Goal: Information Seeking & Learning: Learn about a topic

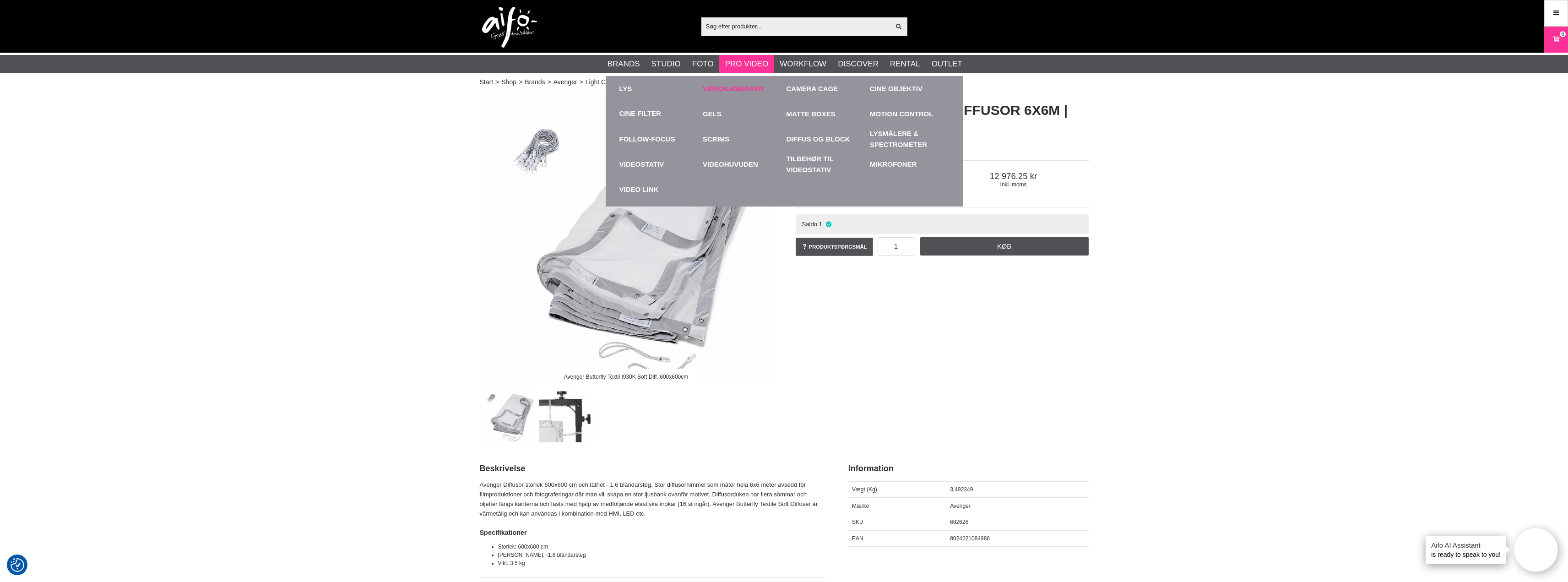
click at [733, 86] on link "Videokameraer" at bounding box center [742, 88] width 79 height 25
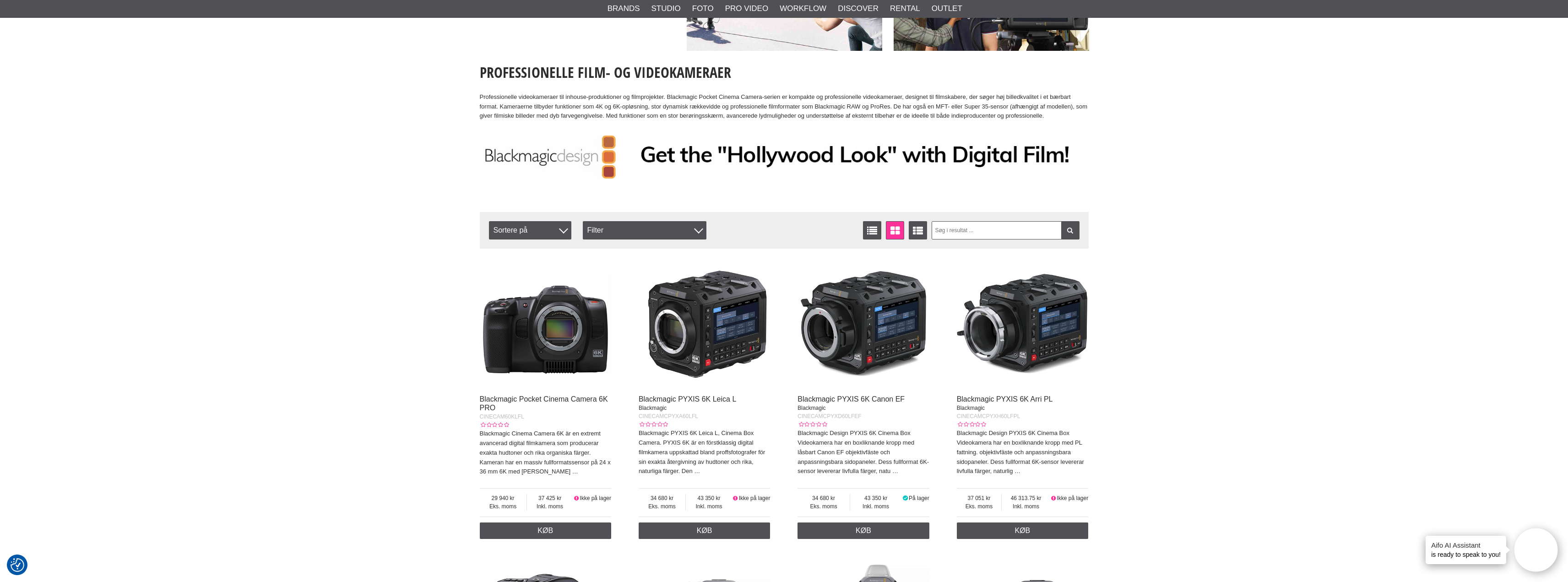
scroll to position [138, 0]
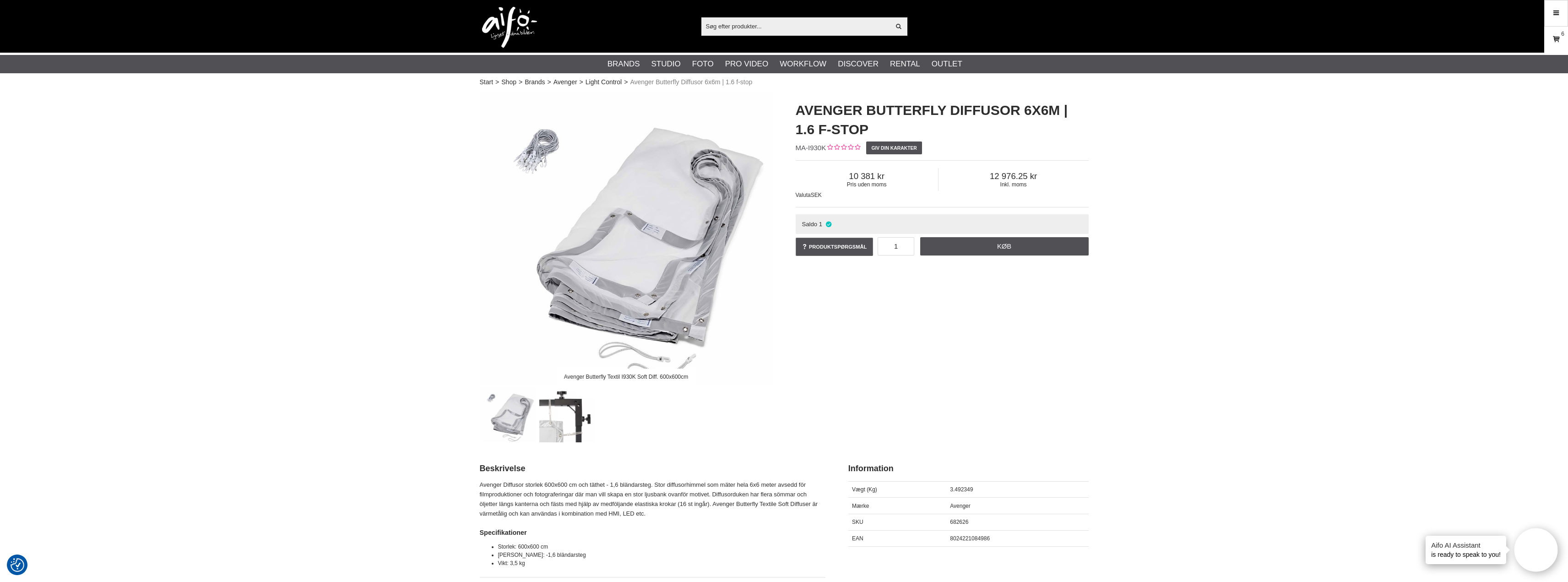
click at [1557, 38] on icon at bounding box center [1556, 39] width 9 height 10
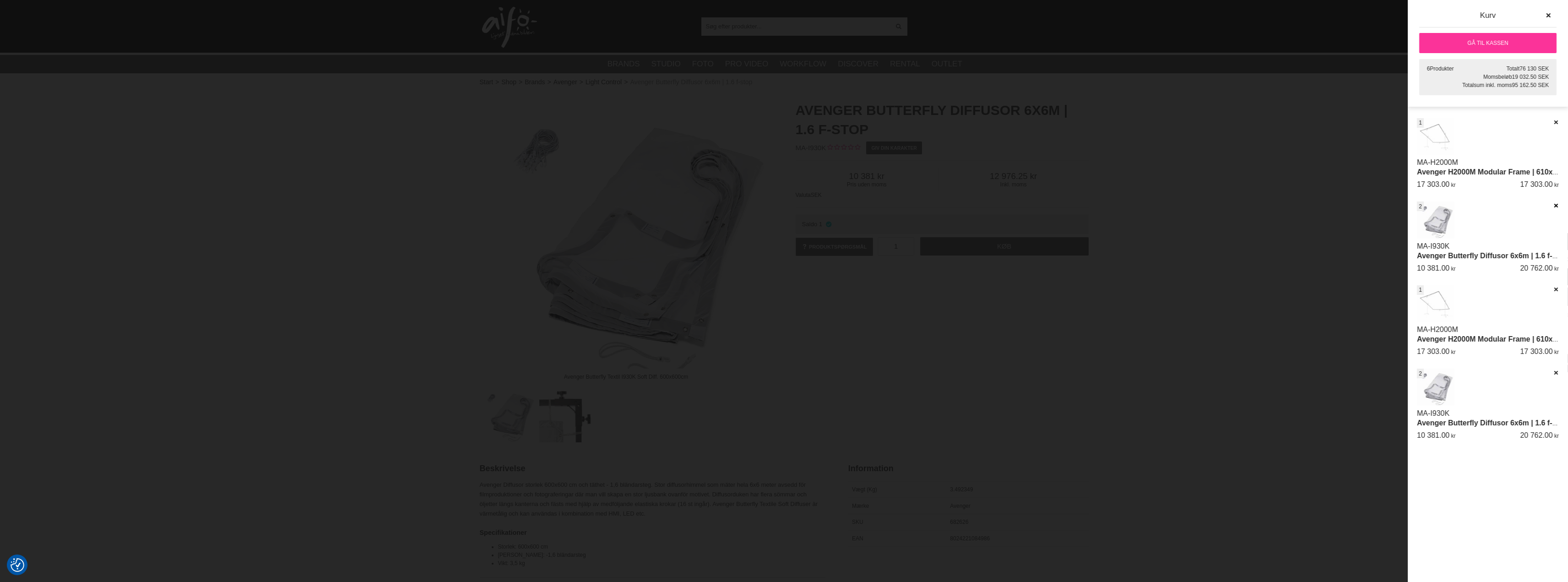
click at [1555, 207] on icon at bounding box center [1556, 205] width 6 height 7
click at [1554, 206] on icon at bounding box center [1556, 205] width 6 height 7
click at [1554, 205] on icon at bounding box center [1556, 205] width 6 height 7
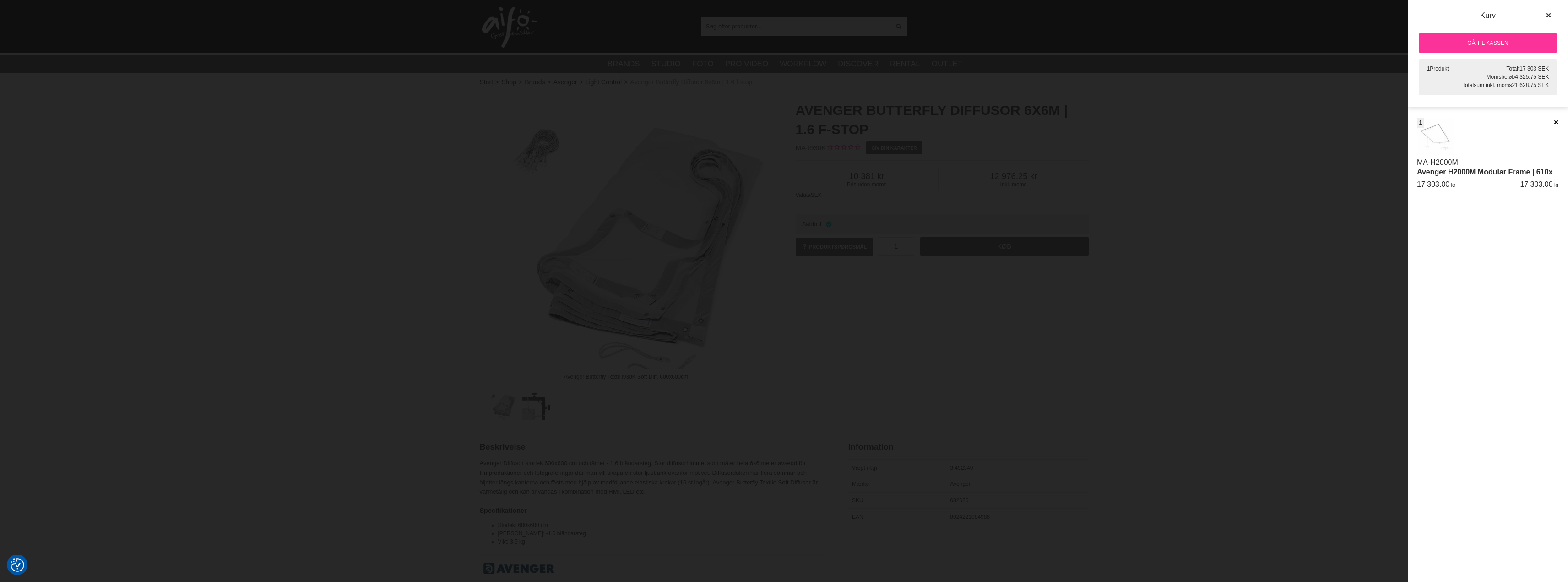
click at [1554, 122] on icon at bounding box center [1556, 122] width 6 height 7
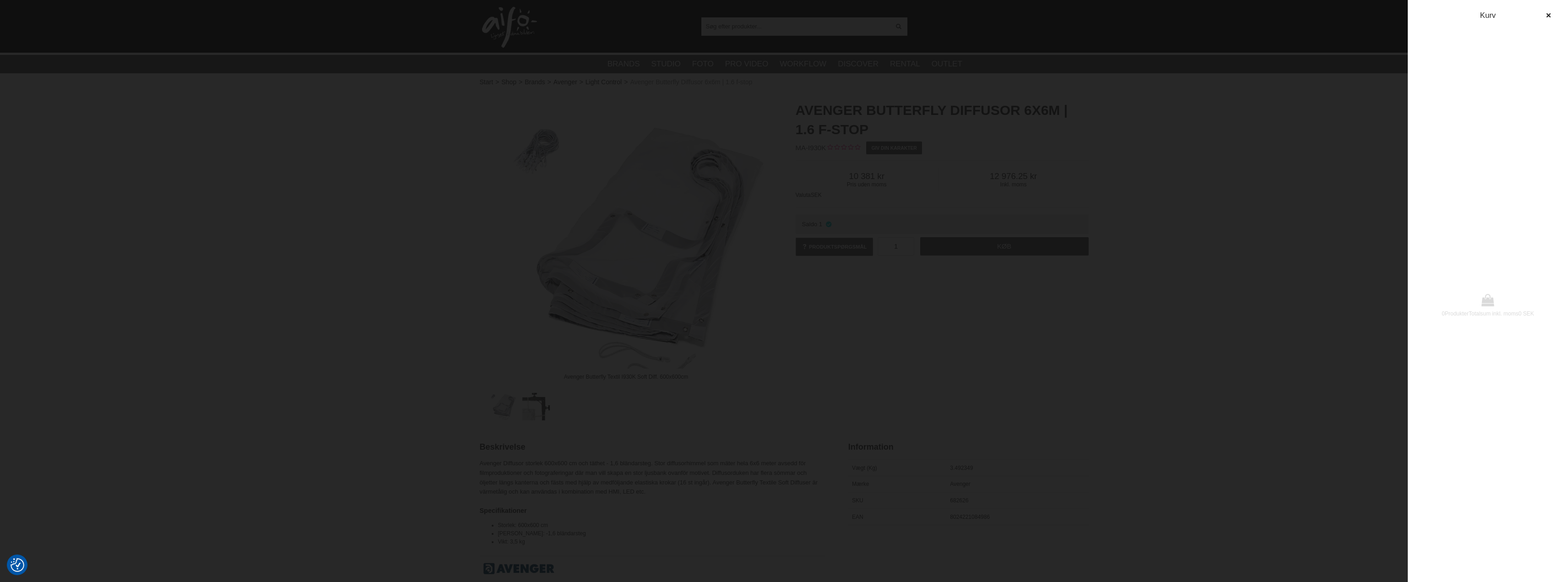
drag, startPoint x: 304, startPoint y: 230, endPoint x: 298, endPoint y: 227, distance: 6.7
click at [303, 228] on div at bounding box center [784, 291] width 1568 height 582
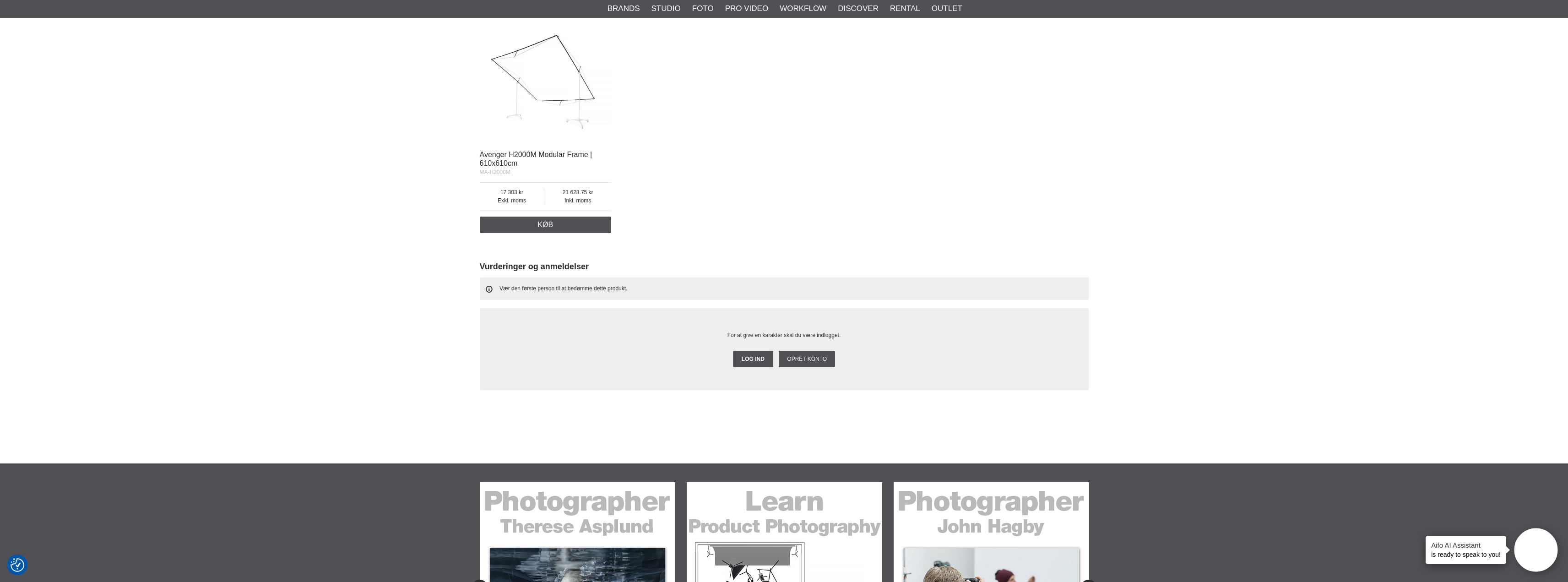
scroll to position [900, 0]
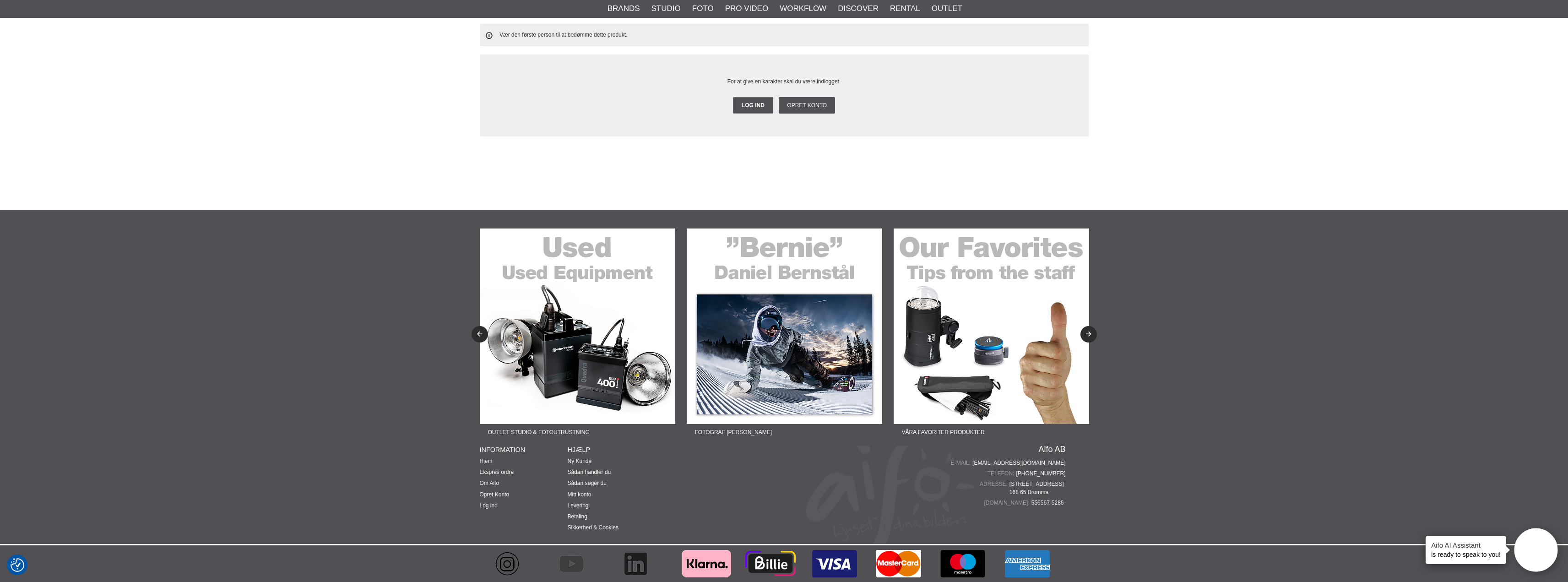
drag, startPoint x: 1051, startPoint y: 462, endPoint x: 996, endPoint y: 460, distance: 55.0
click at [997, 461] on div "E-mail: info@aifo.se" at bounding box center [998, 463] width 136 height 9
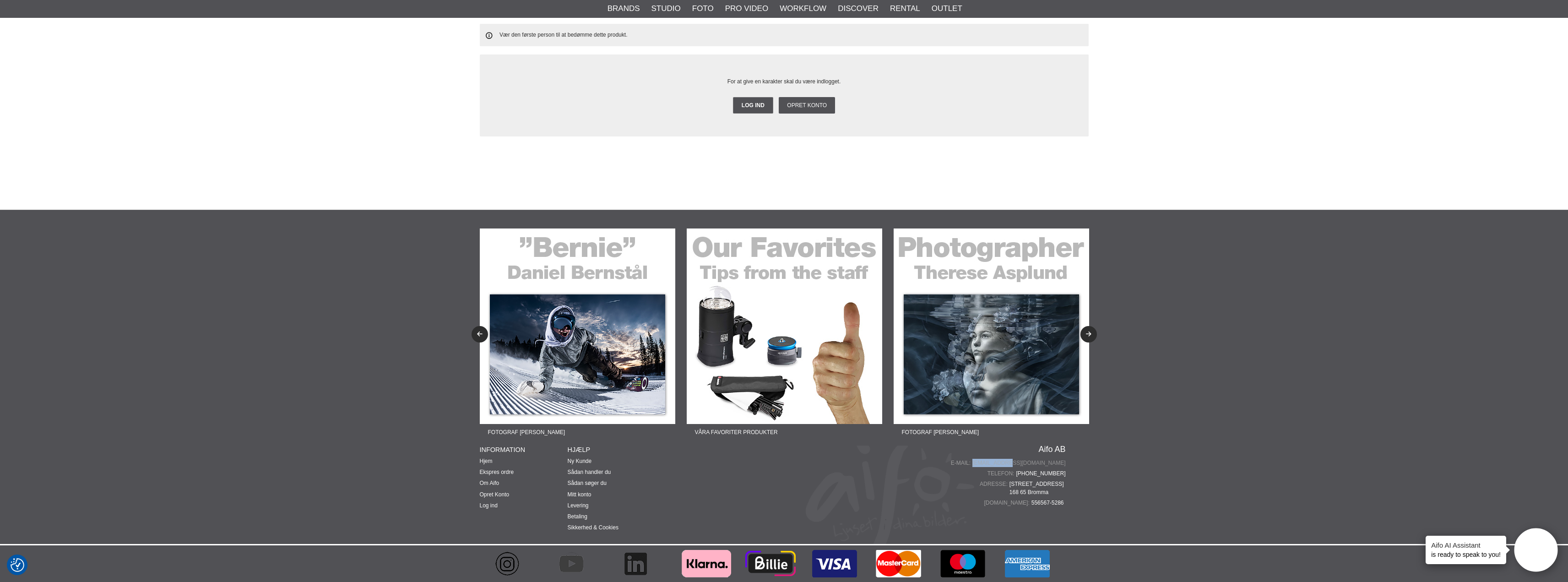
drag, startPoint x: 1069, startPoint y: 461, endPoint x: 1034, endPoint y: 465, distance: 35.2
click at [1034, 465] on div "Fotograf Therese Asplund Lär dig mer om produktfoto Fotograf John Hagby Lär dig…" at bounding box center [784, 377] width 623 height 334
copy link "[EMAIL_ADDRESS][DOMAIN_NAME]"
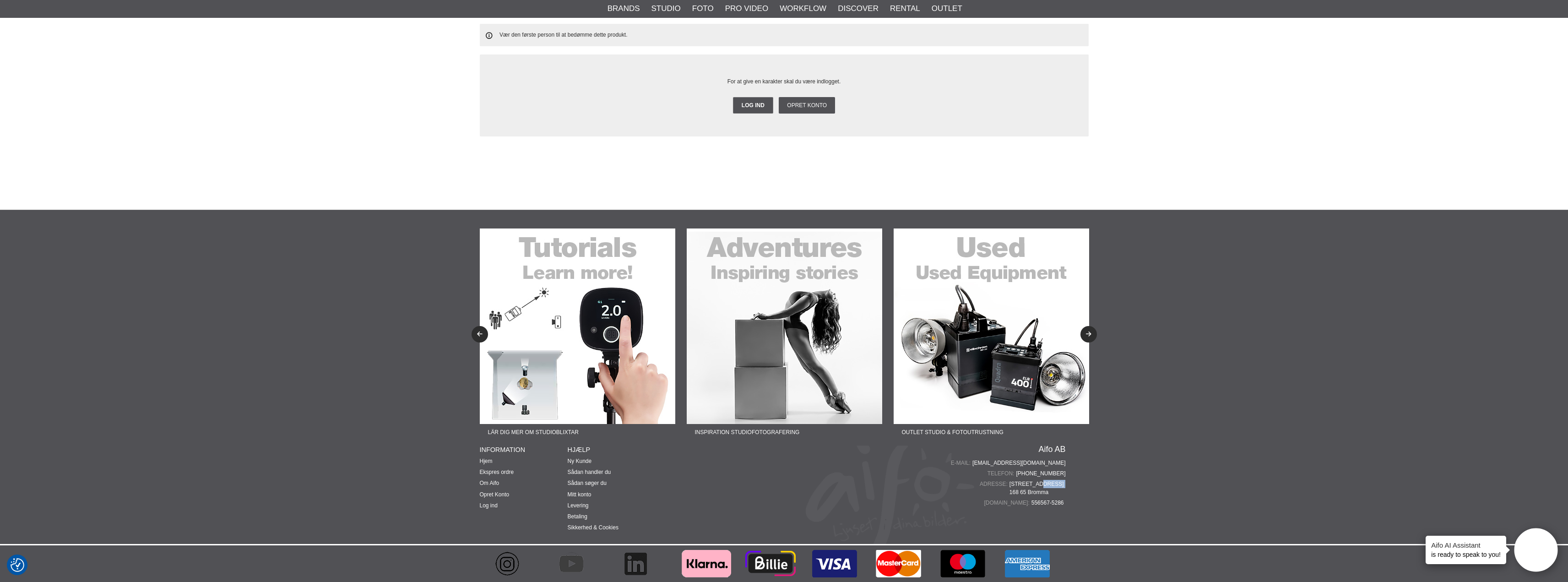
drag, startPoint x: 1007, startPoint y: 492, endPoint x: 1034, endPoint y: 485, distance: 27.9
click at [1034, 485] on div "Adresse: Mariehällsvägen 39 B 168 65 Bromma" at bounding box center [998, 488] width 136 height 16
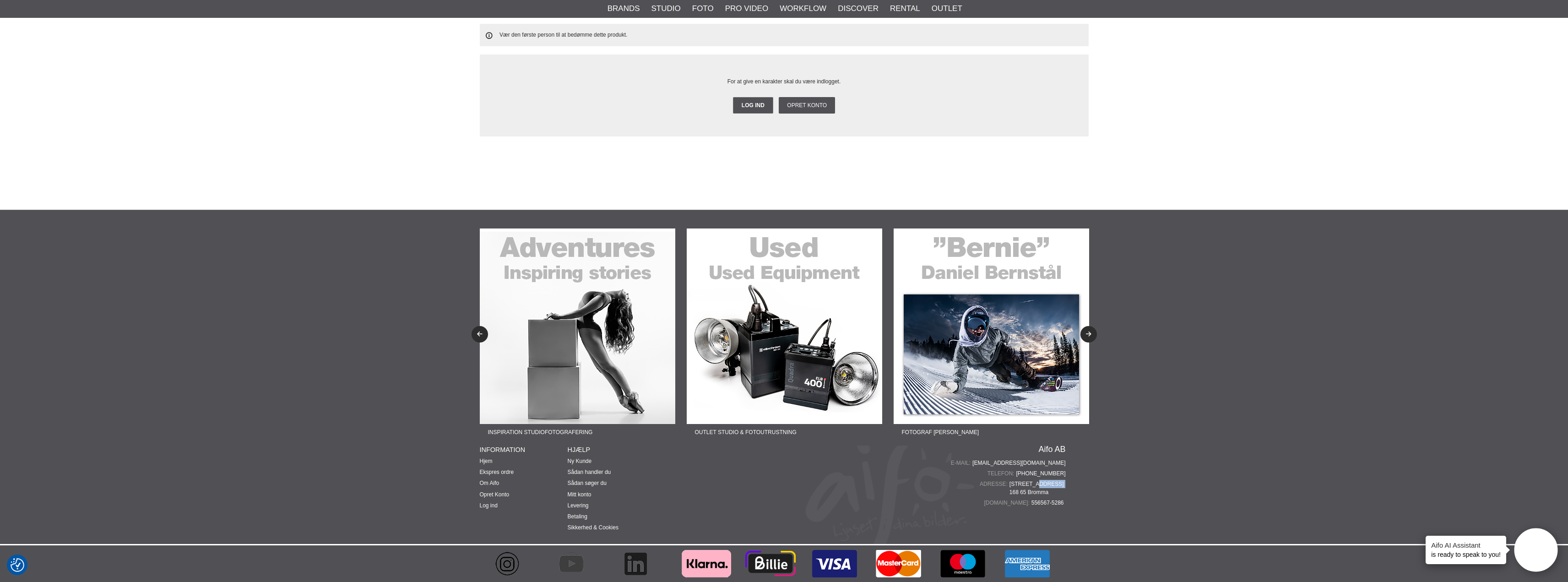
drag, startPoint x: 1019, startPoint y: 485, endPoint x: 1054, endPoint y: 489, distance: 35.2
click at [1054, 490] on span "Mariehällsvägen 39 B 168 65 Bromma" at bounding box center [1037, 488] width 57 height 16
copy span "Mariehällsvägen 39 B 168 65 Bromma"
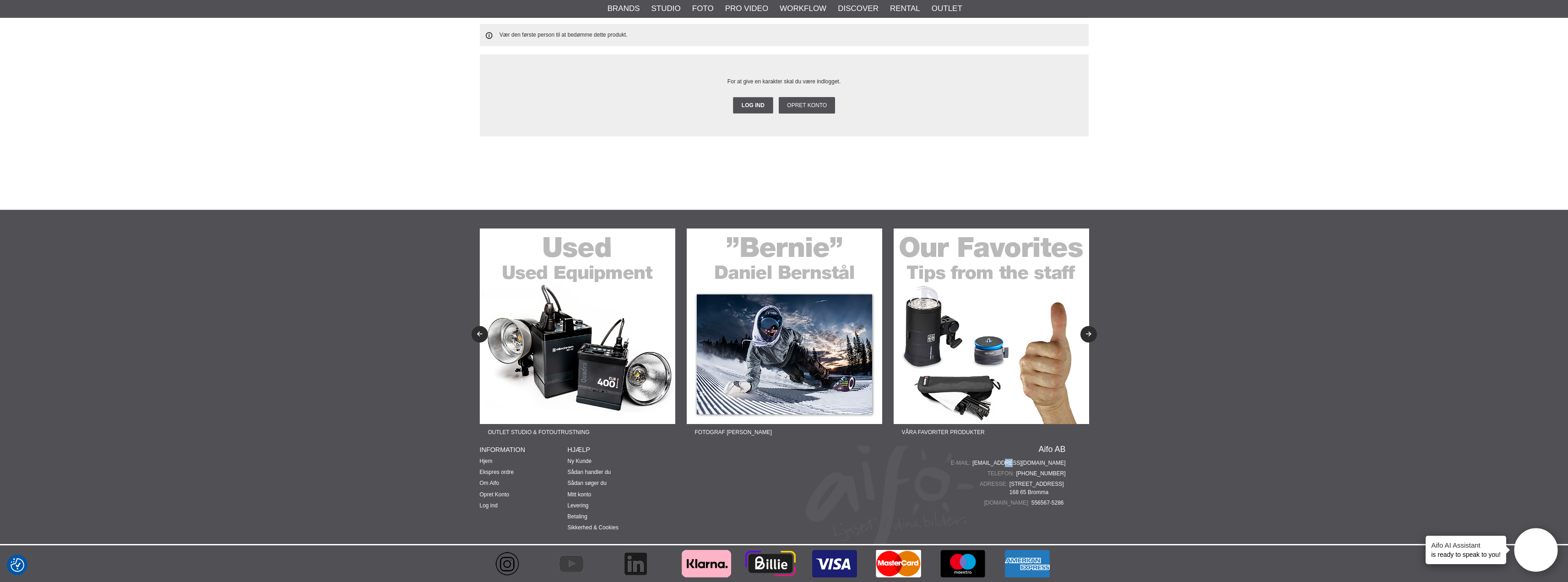
drag, startPoint x: 1093, startPoint y: 455, endPoint x: 1068, endPoint y: 463, distance: 26.2
click at [1059, 462] on div "Fotograf Therese Asplund Lär dig mer om produktfoto Fotograf John Hagby Lär dig…" at bounding box center [784, 377] width 623 height 334
click at [1071, 463] on div "Fotograf Therese Asplund Lär dig mer om produktfoto Fotograf John Hagby Lär dig…" at bounding box center [784, 377] width 623 height 334
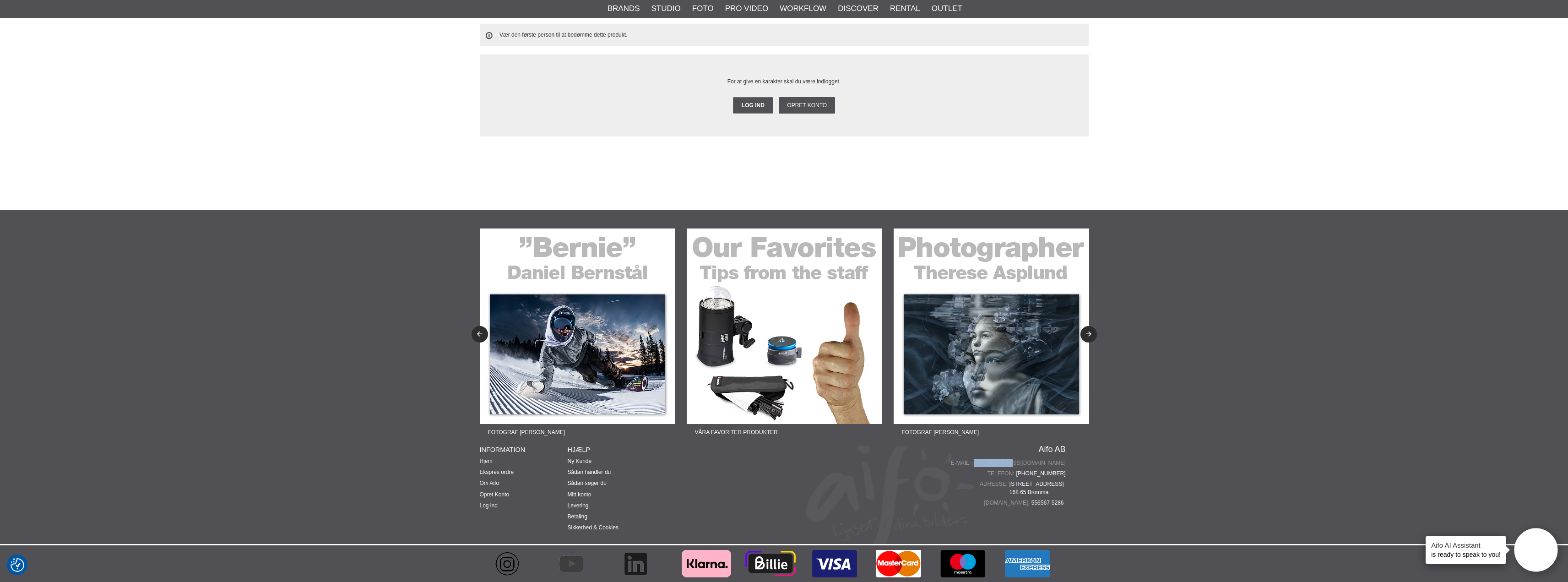
drag, startPoint x: 1067, startPoint y: 463, endPoint x: 1035, endPoint y: 463, distance: 32.0
click at [1035, 463] on div "Fotograf Therese Asplund Lär dig mer om produktfoto Fotograf John Hagby Lär dig…" at bounding box center [784, 377] width 623 height 334
copy link "nfo@aifo.se"
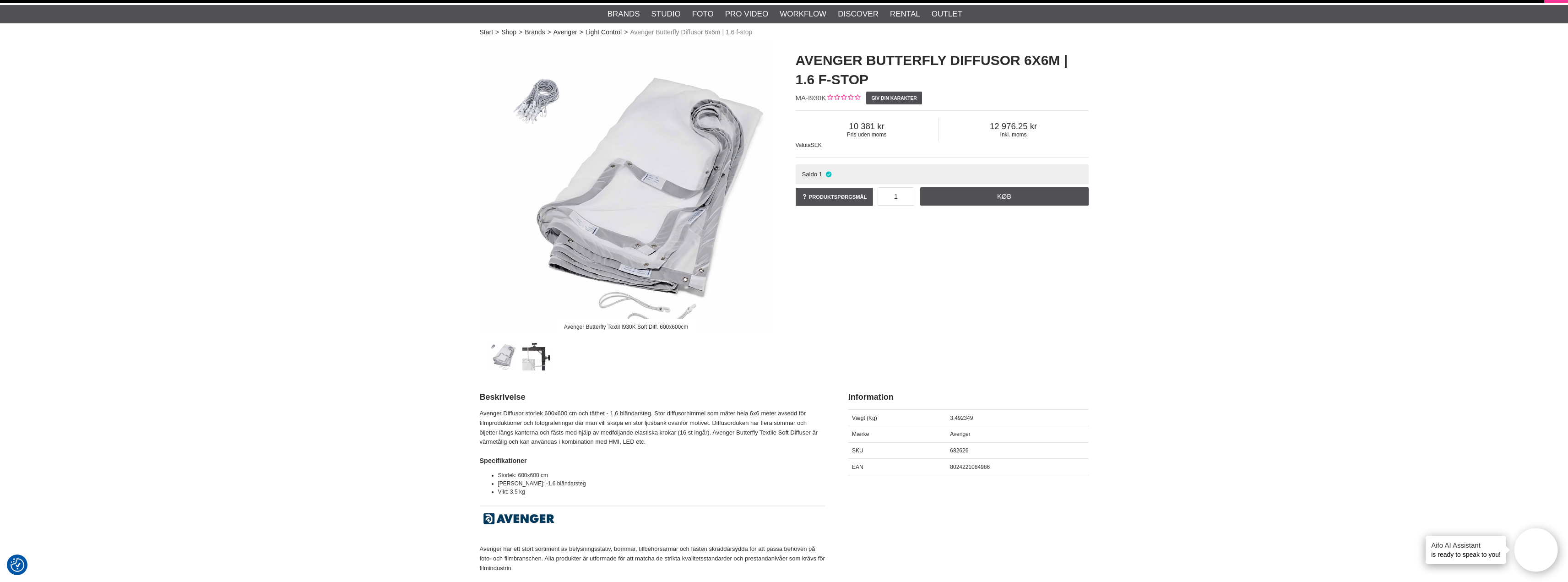
scroll to position [0, 0]
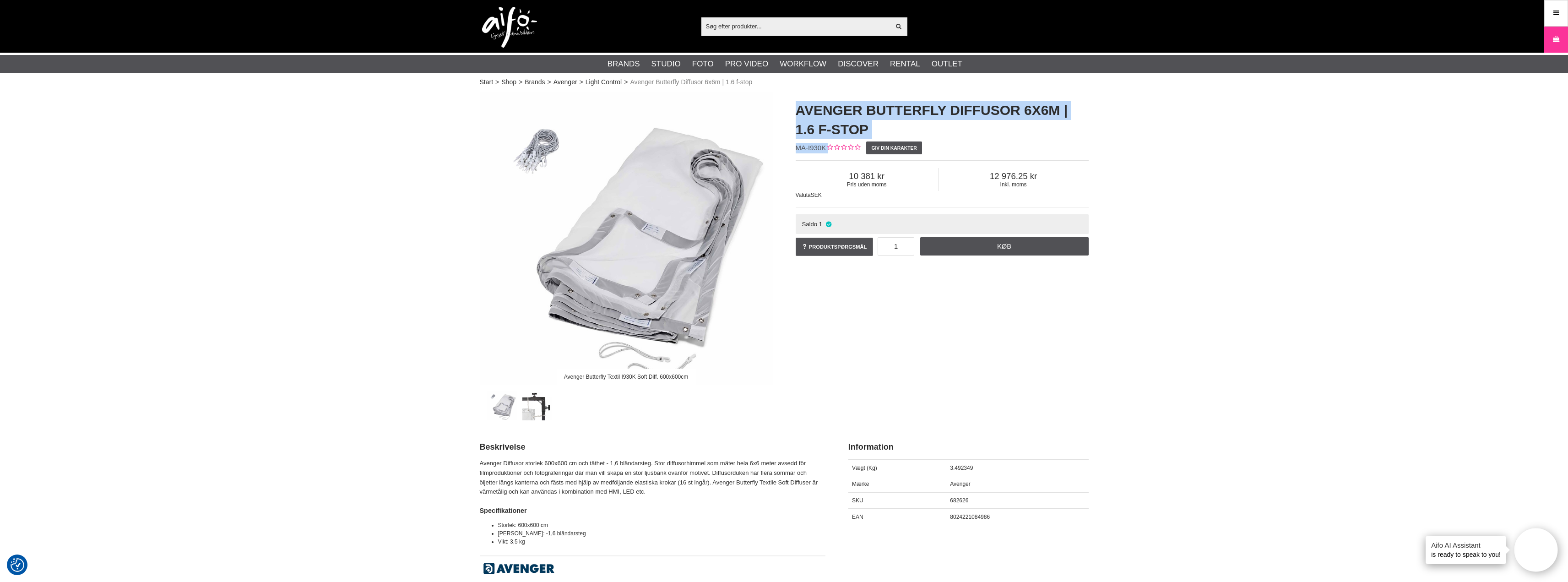
drag, startPoint x: 795, startPoint y: 108, endPoint x: 827, endPoint y: 146, distance: 49.7
click at [827, 146] on div "Avenger Butterfly Diffusor 6x6m | 1.6 f-stop MA-I930K Giv din karakter Pris ude…" at bounding box center [942, 179] width 316 height 175
copy div "Avenger Butterfly Diffusor 6x6m | 1.6 f-stop MA-I930K"
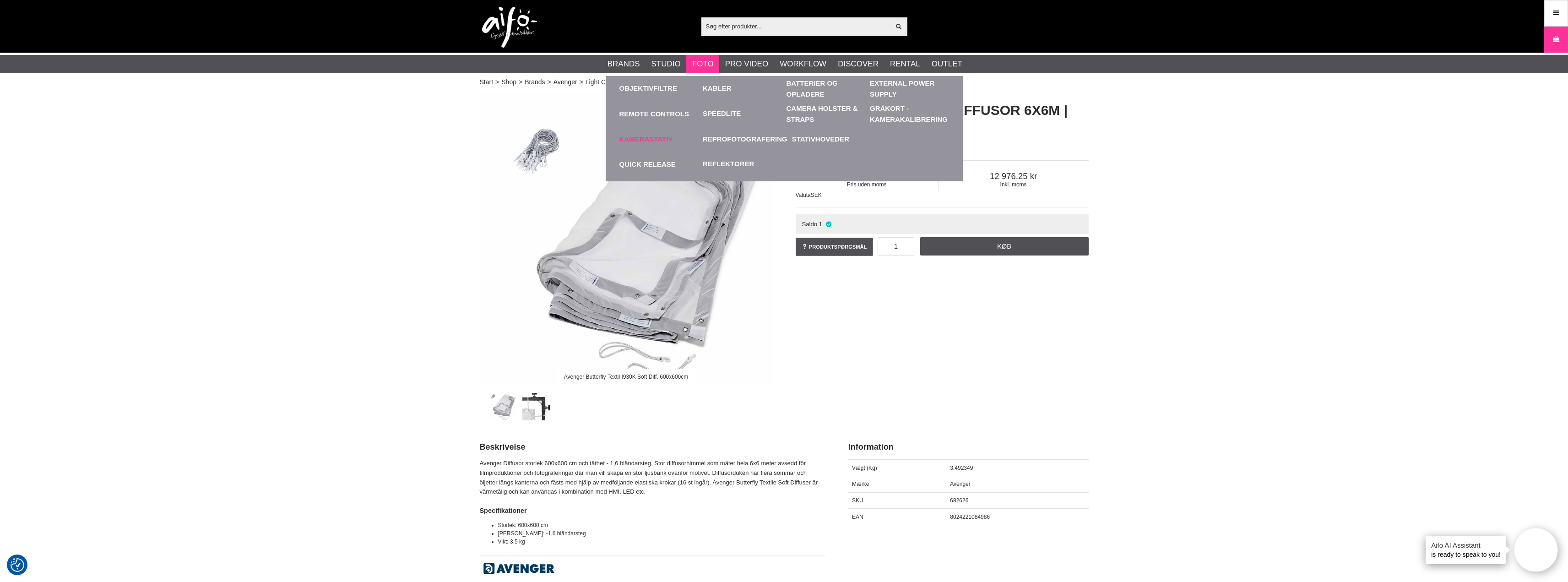
click at [660, 137] on link "Kamerastativ" at bounding box center [659, 139] width 79 height 25
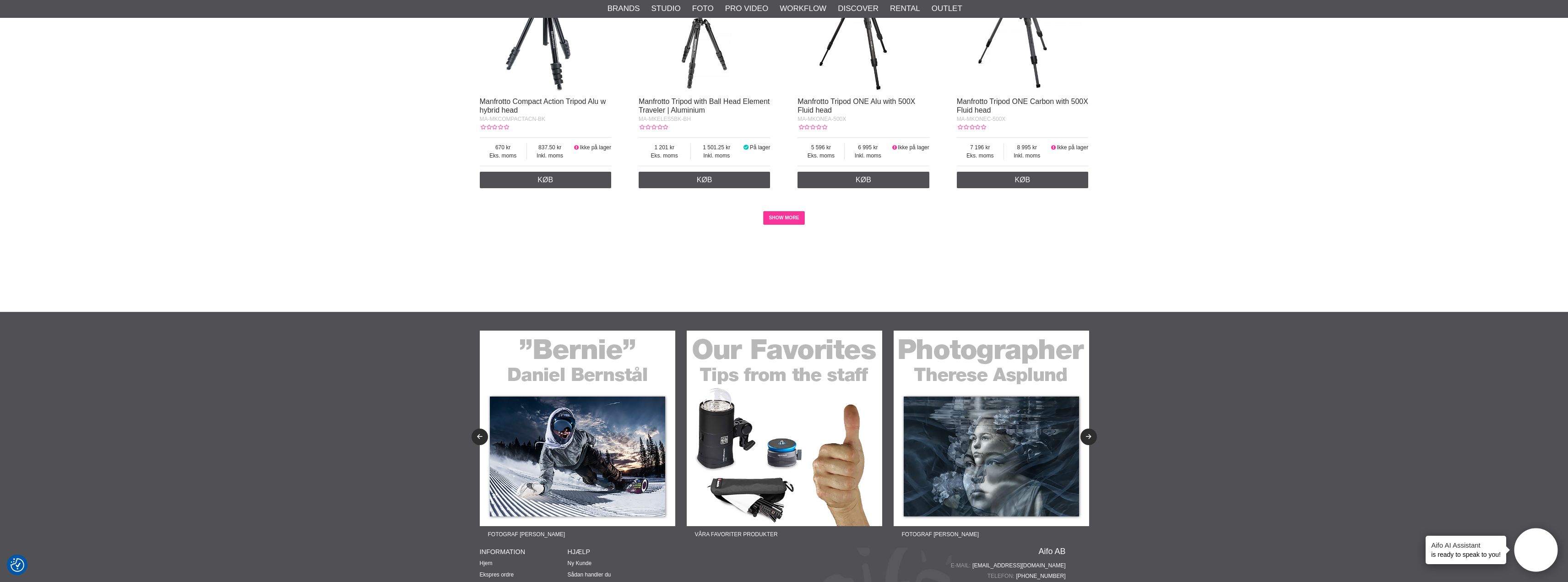
scroll to position [1693, 0]
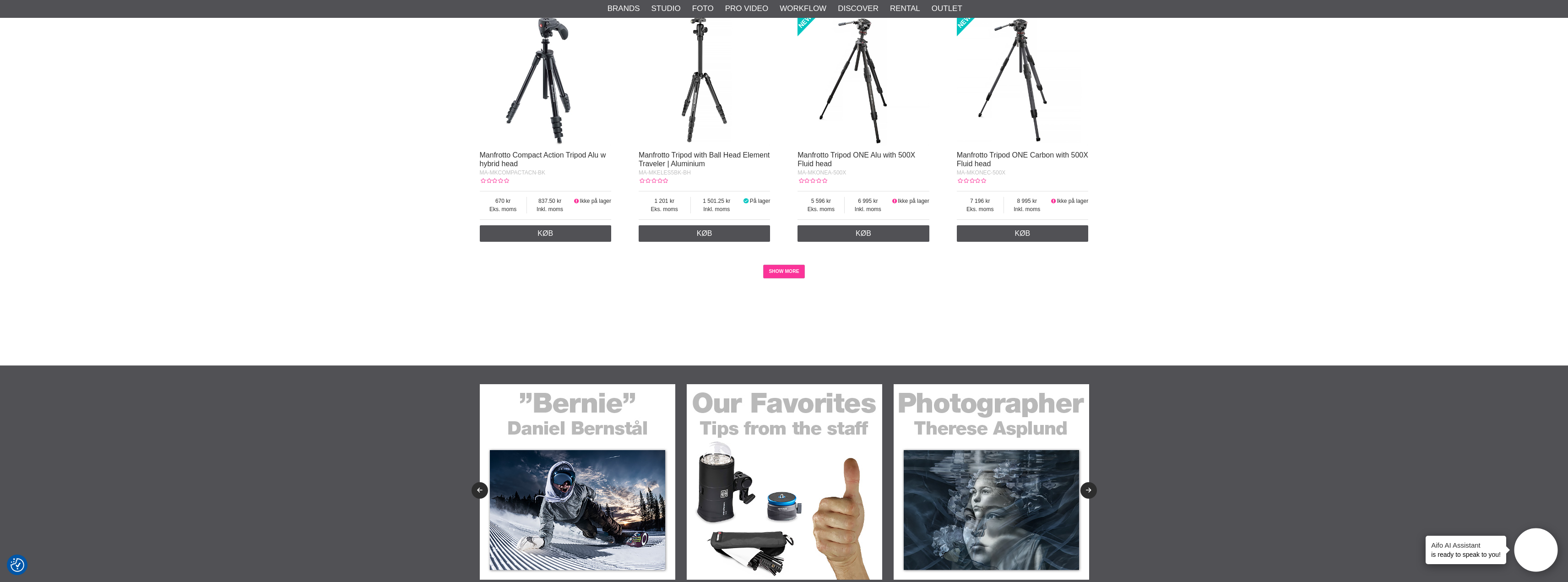
click at [776, 278] on link "SHOW MORE" at bounding box center [784, 272] width 41 height 14
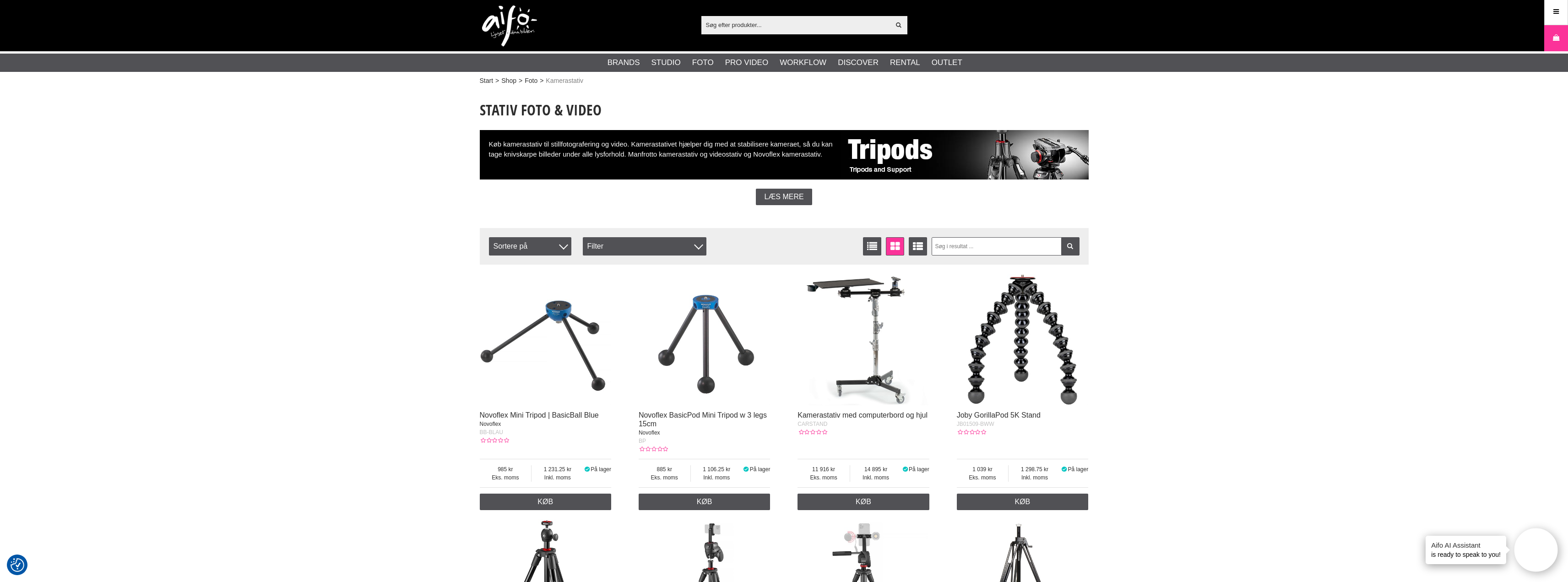
scroll to position [0, 0]
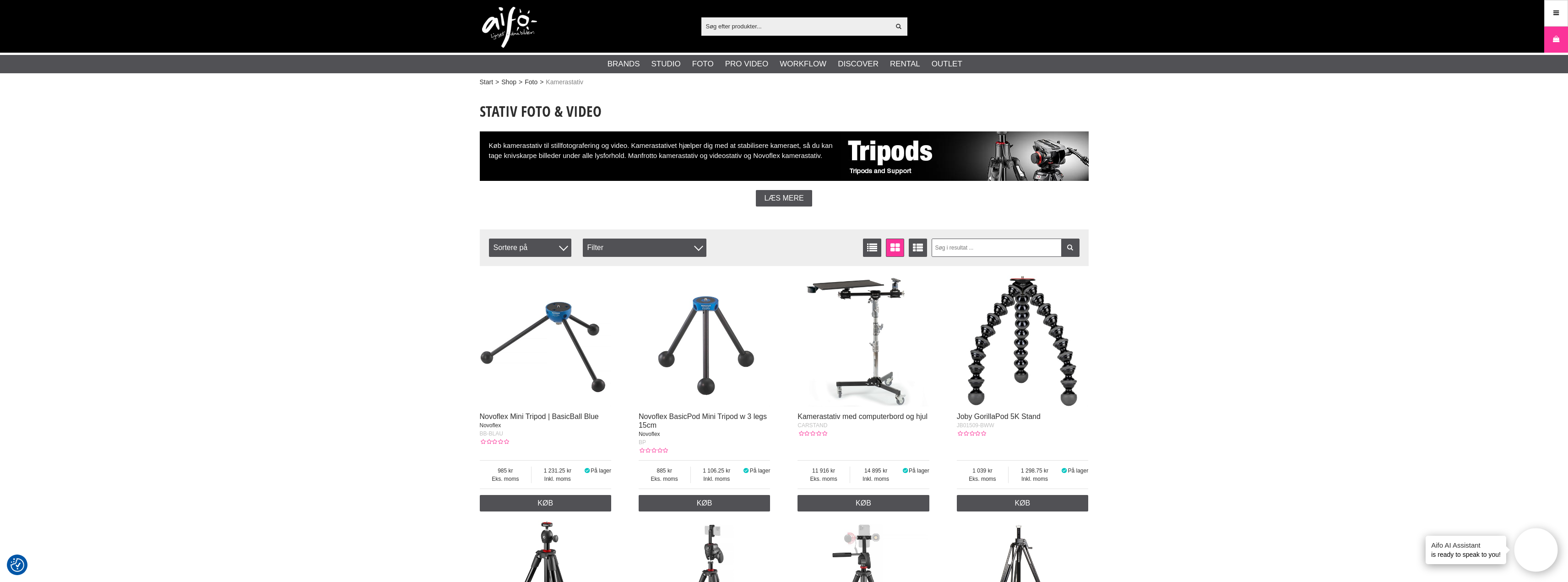
click at [714, 26] on input "text" at bounding box center [796, 26] width 189 height 14
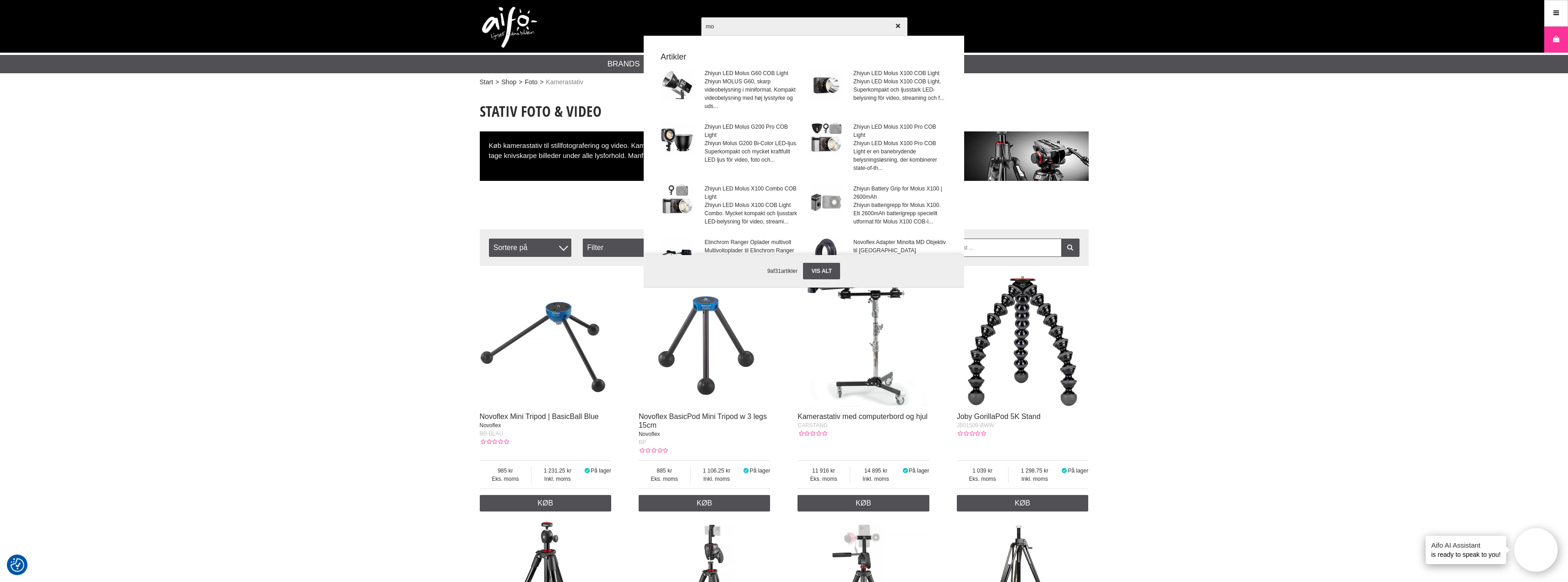
type input "m"
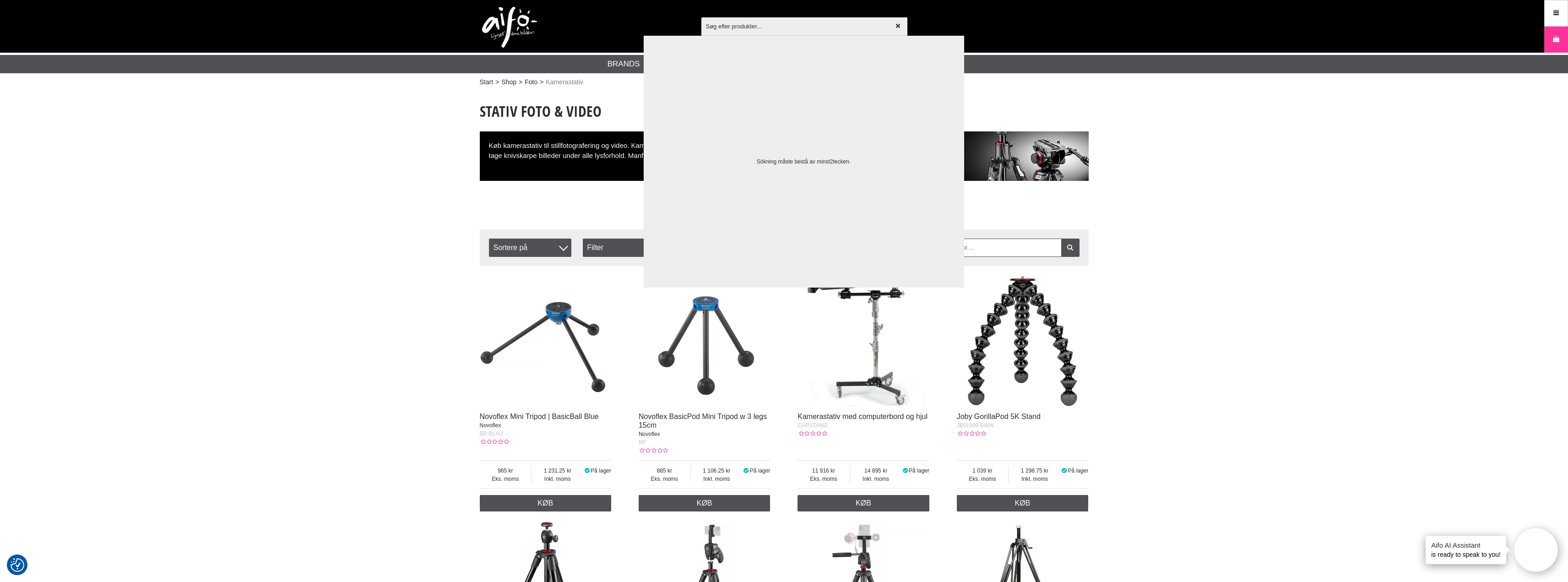
click at [716, 28] on input "text" at bounding box center [804, 26] width 206 height 32
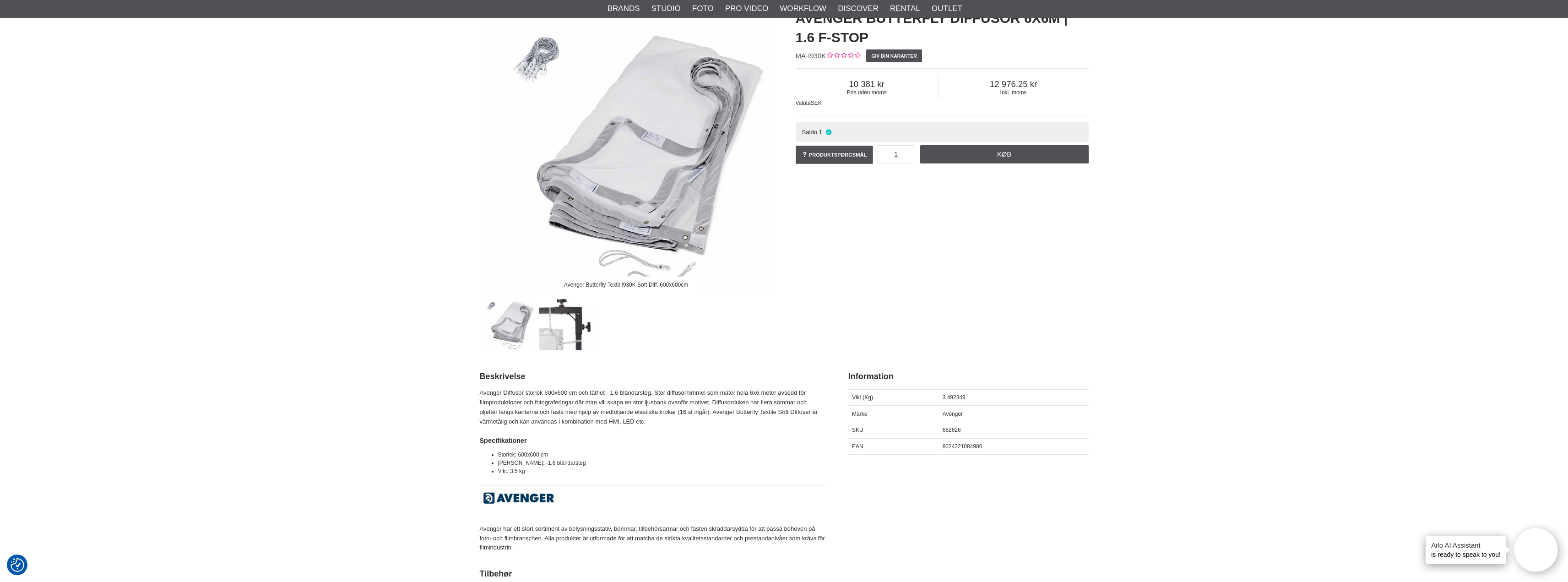
scroll to position [46, 0]
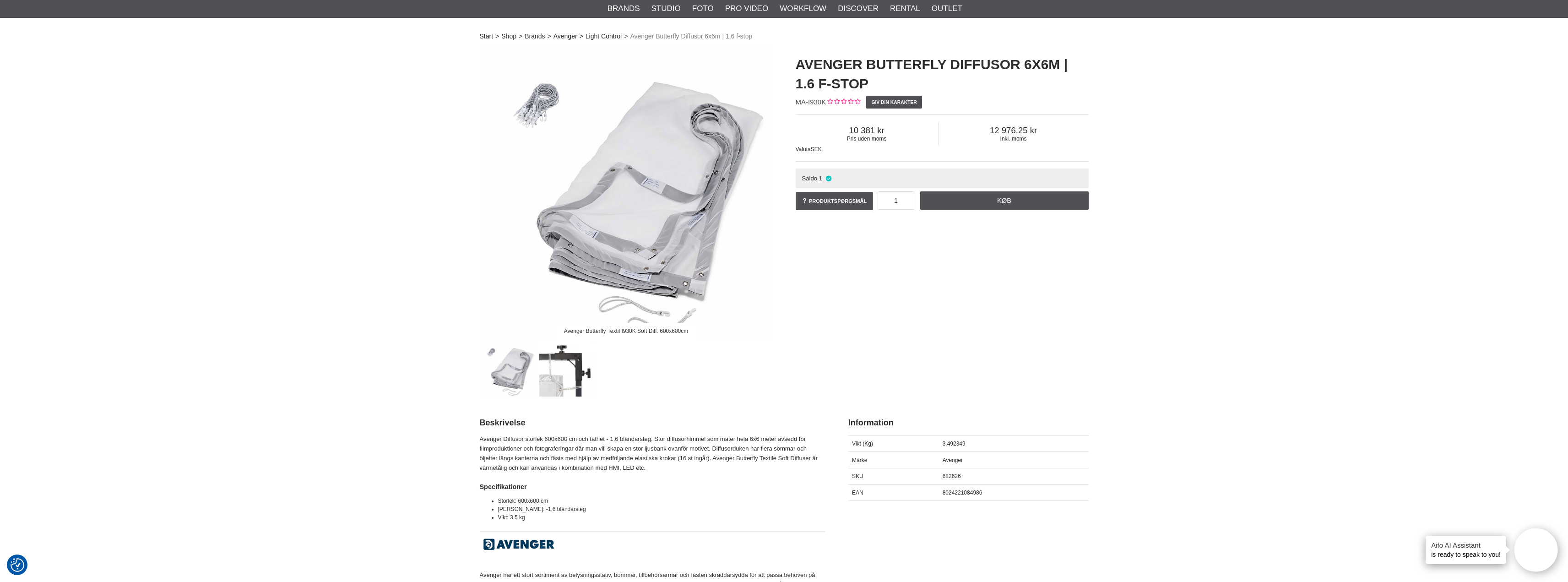
click at [628, 203] on img at bounding box center [626, 192] width 293 height 293
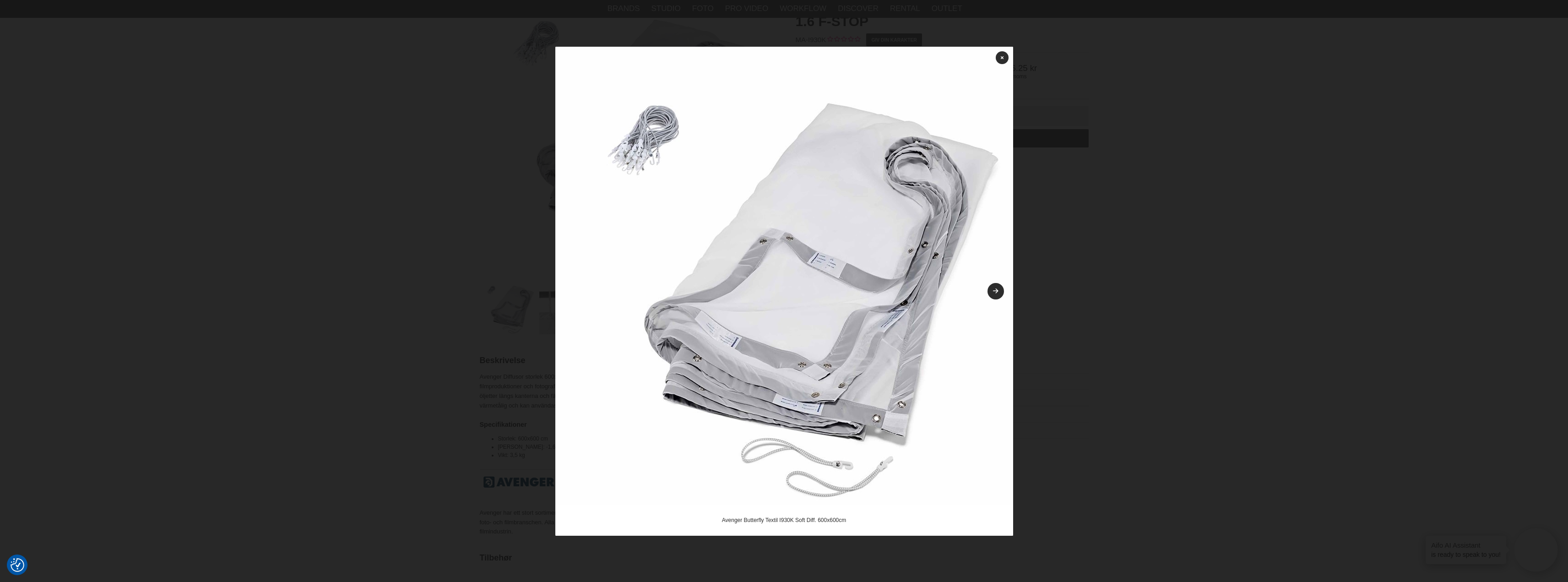
scroll to position [138, 0]
click at [998, 292] on link at bounding box center [995, 291] width 16 height 16
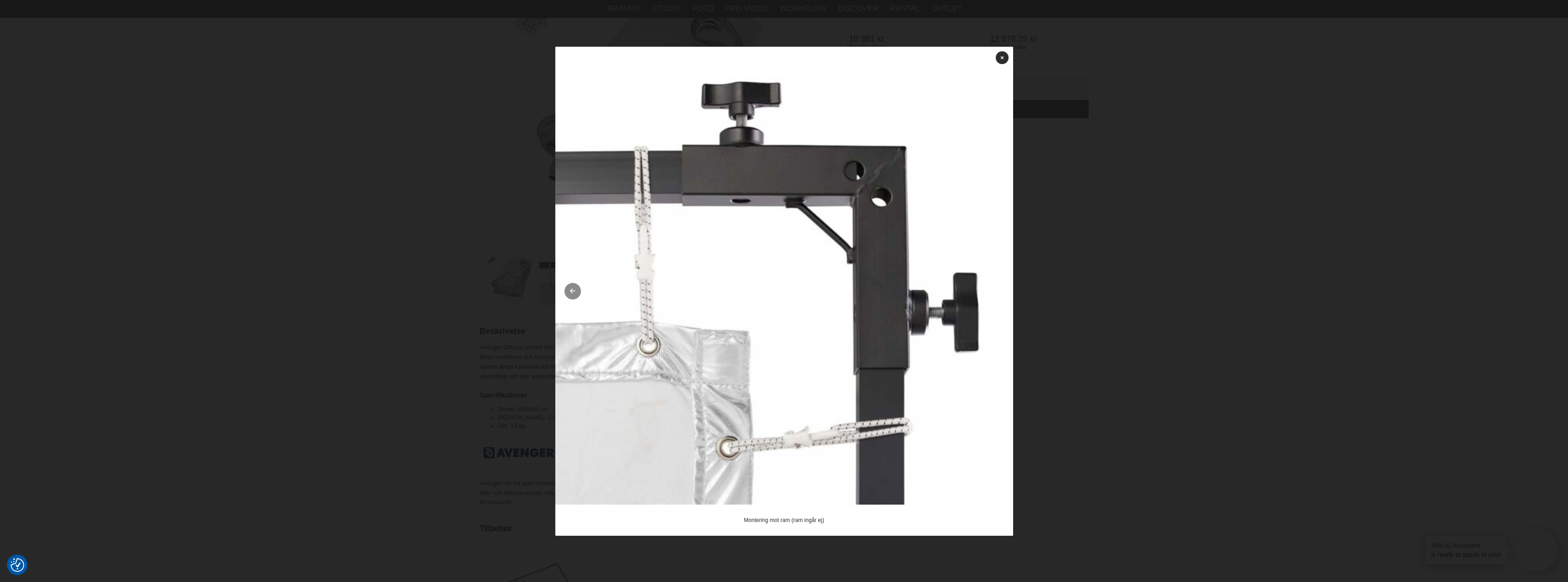
click at [570, 291] on icon at bounding box center [572, 292] width 8 height 6
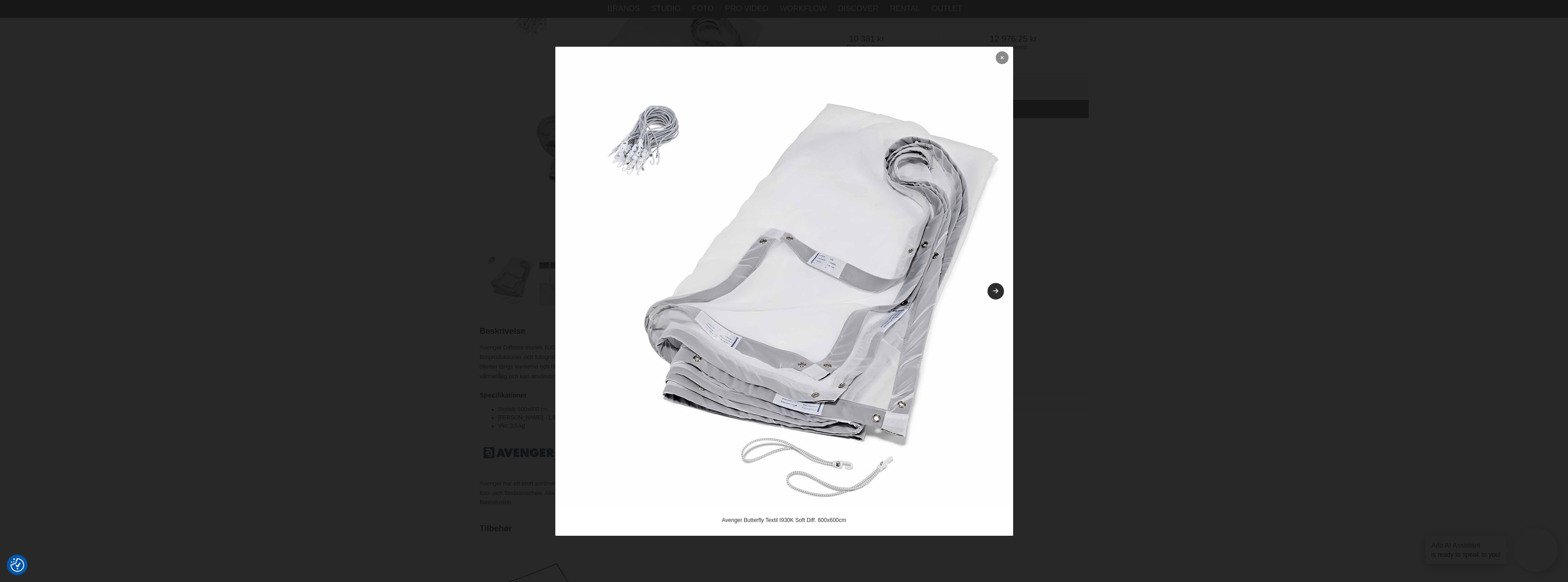
click at [998, 60] on link at bounding box center [1002, 57] width 13 height 13
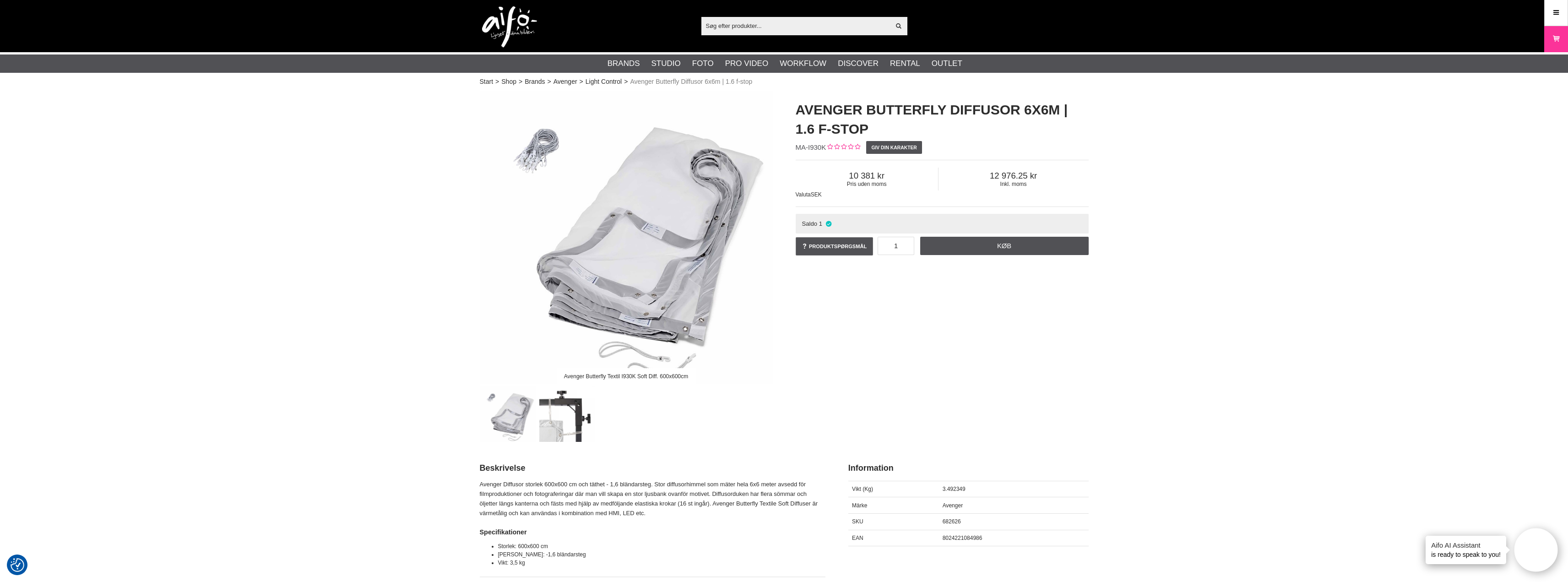
scroll to position [0, 0]
drag, startPoint x: 813, startPoint y: 115, endPoint x: 847, endPoint y: 128, distance: 36.4
click at [846, 128] on h1 "Avenger Butterfly Diffusor 6x6m | 1.6 f-stop" at bounding box center [942, 119] width 293 height 38
copy h1 "Avenger Butterfly Diffusor 6x6m | 1.6 f-stop"
click at [607, 83] on link "Light Control" at bounding box center [603, 82] width 36 height 10
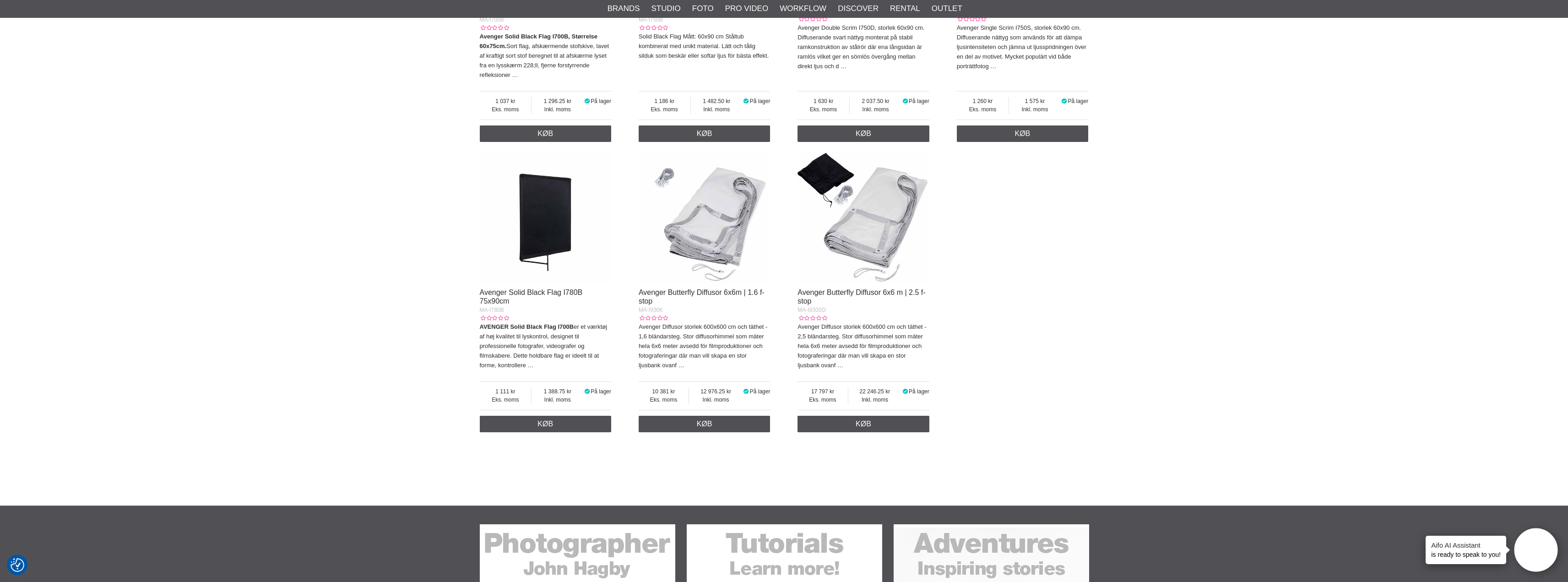
scroll to position [1008, 0]
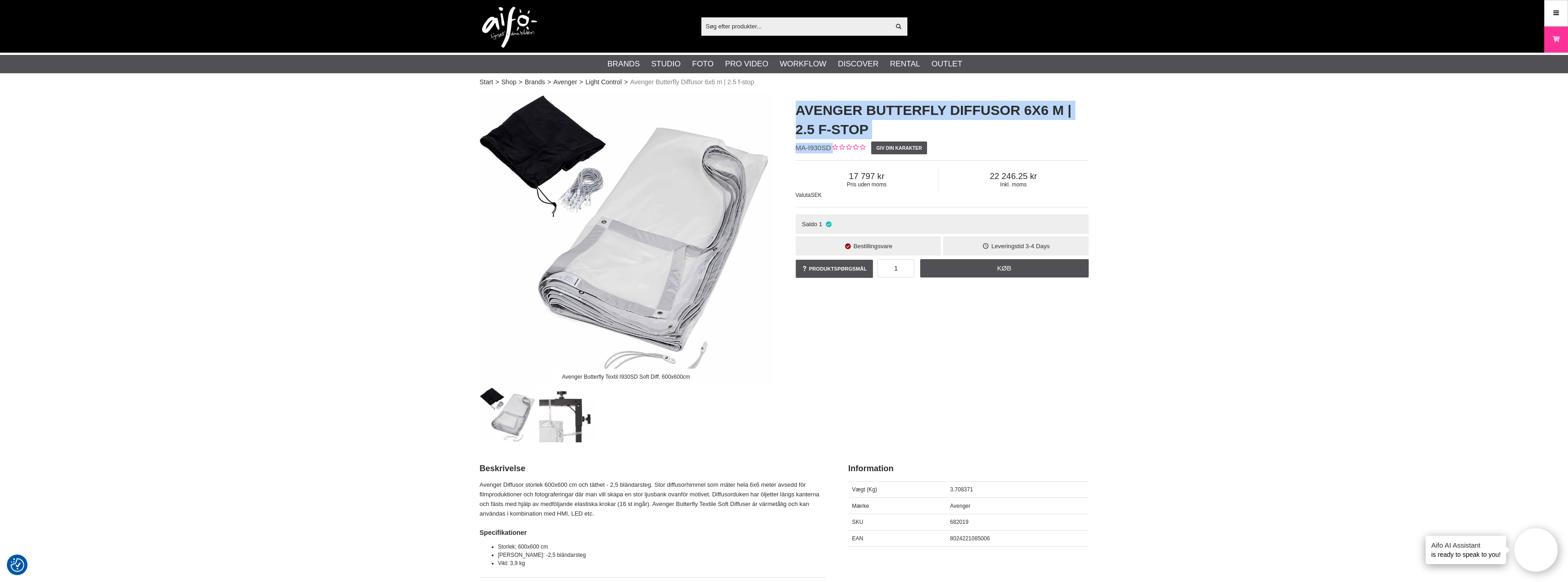
drag, startPoint x: 797, startPoint y: 110, endPoint x: 834, endPoint y: 149, distance: 53.8
click at [834, 149] on div "Avenger Butterfly Diffusor 6x6 m | 2.5 f-stop MA-I930SD Giv din karakter Pris u…" at bounding box center [942, 190] width 316 height 197
copy div "Avenger Butterfly Diffusor 6x6 m | 2.5 f-stop MA-I930SD"
